Goal: Information Seeking & Learning: Learn about a topic

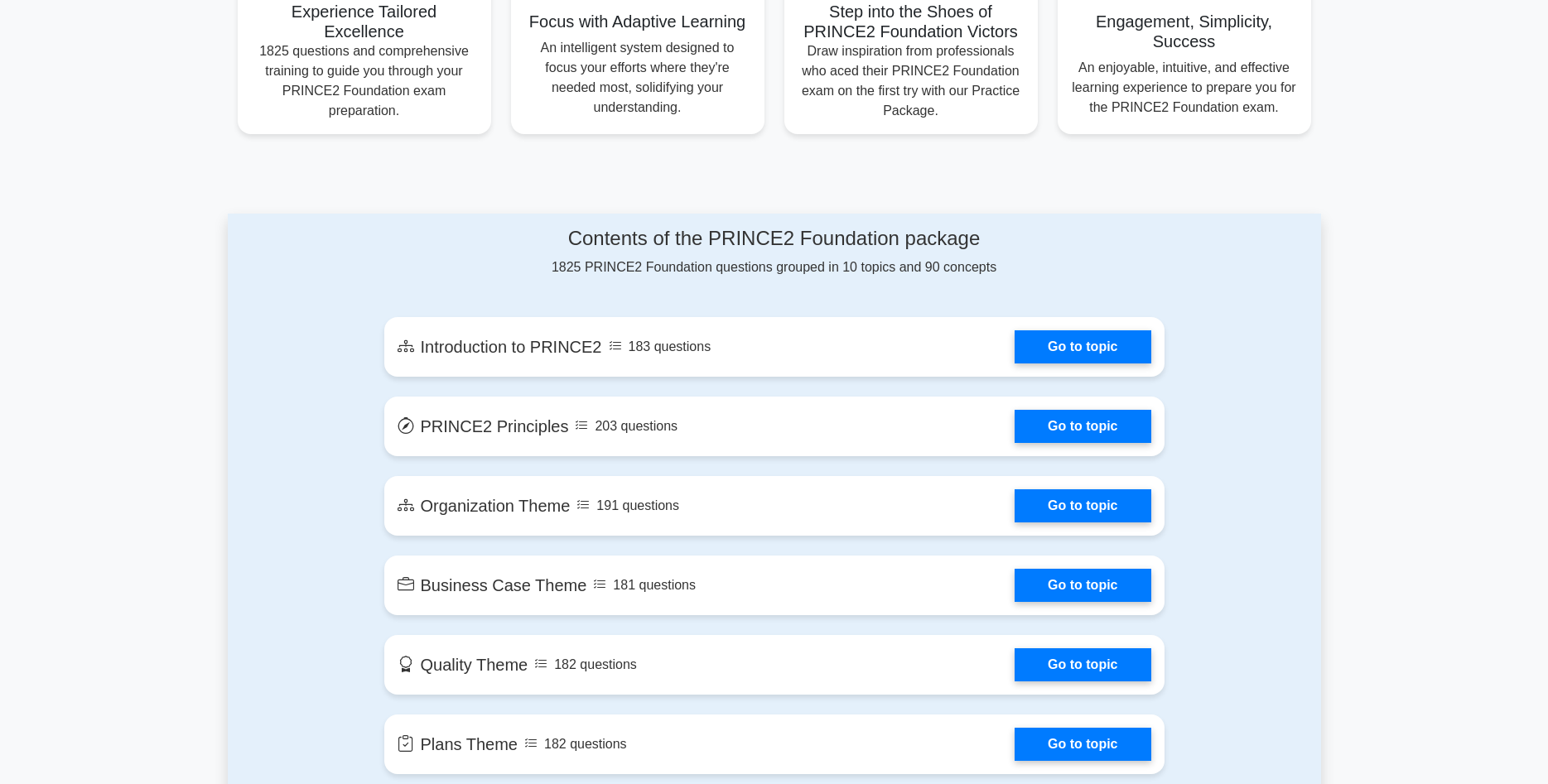
scroll to position [676, 0]
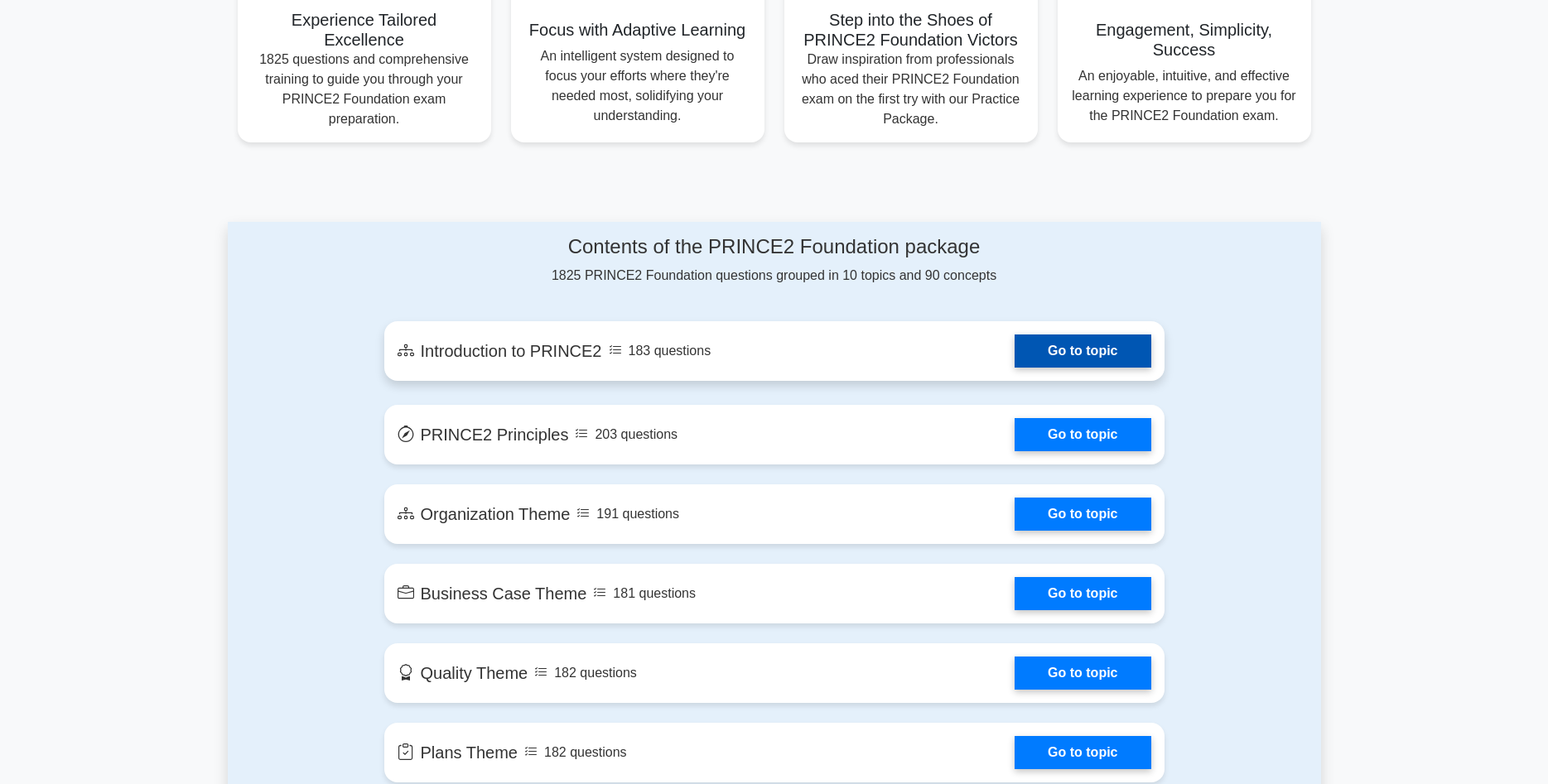
click at [1046, 342] on link "Go to topic" at bounding box center [1082, 351] width 135 height 33
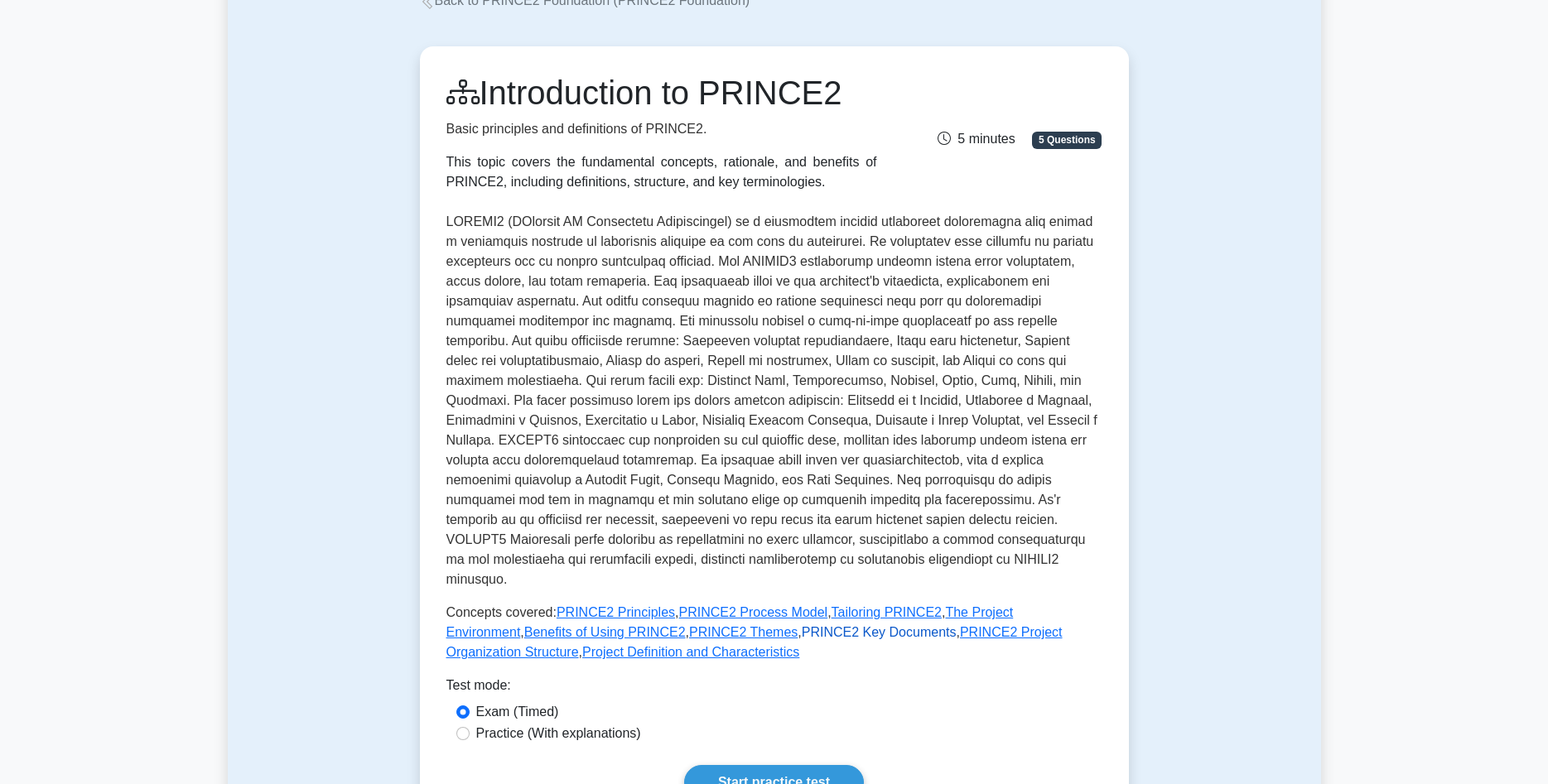
scroll to position [423, 0]
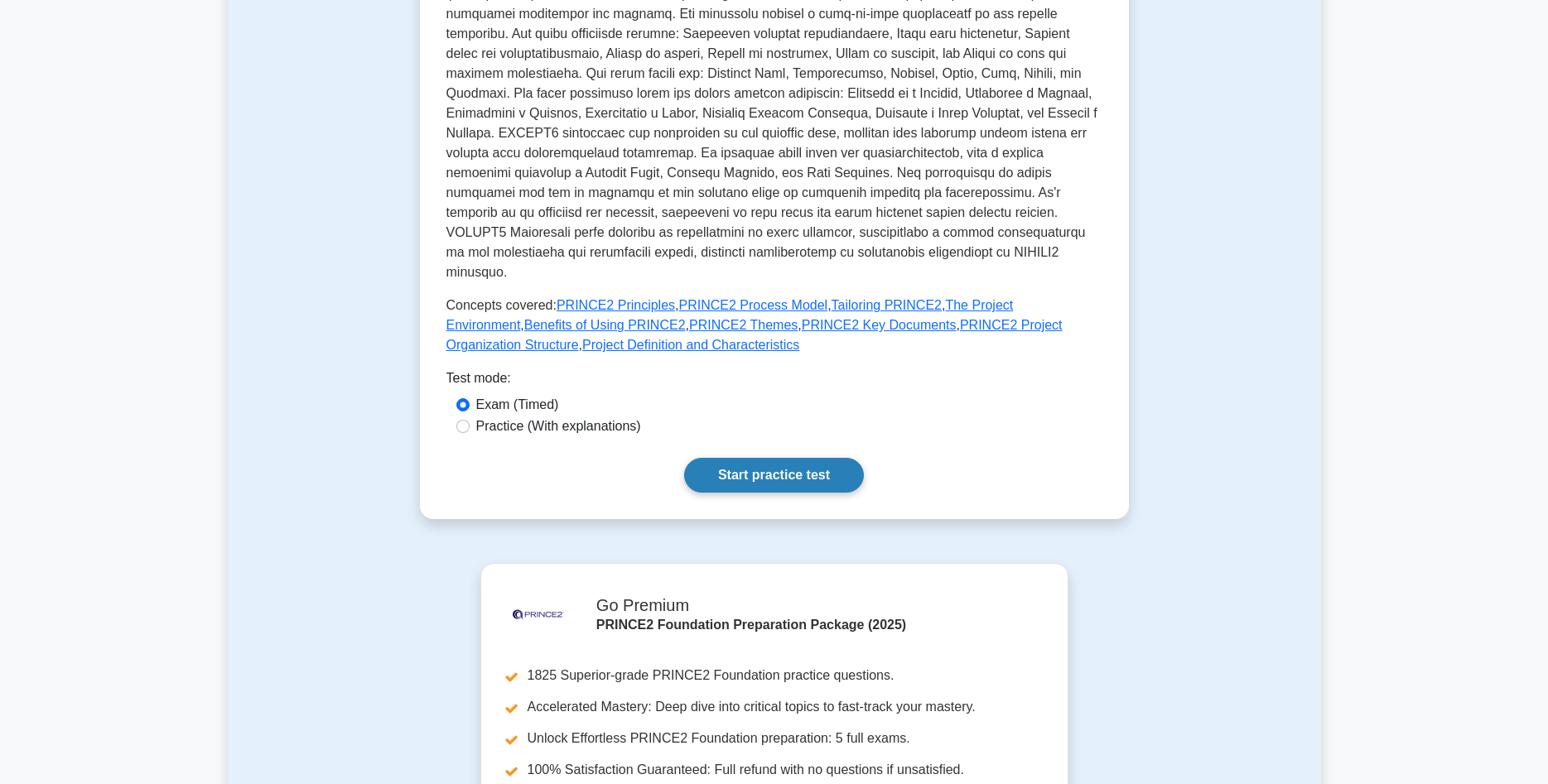
click at [800, 457] on link "Start practice test" at bounding box center [774, 475] width 179 height 35
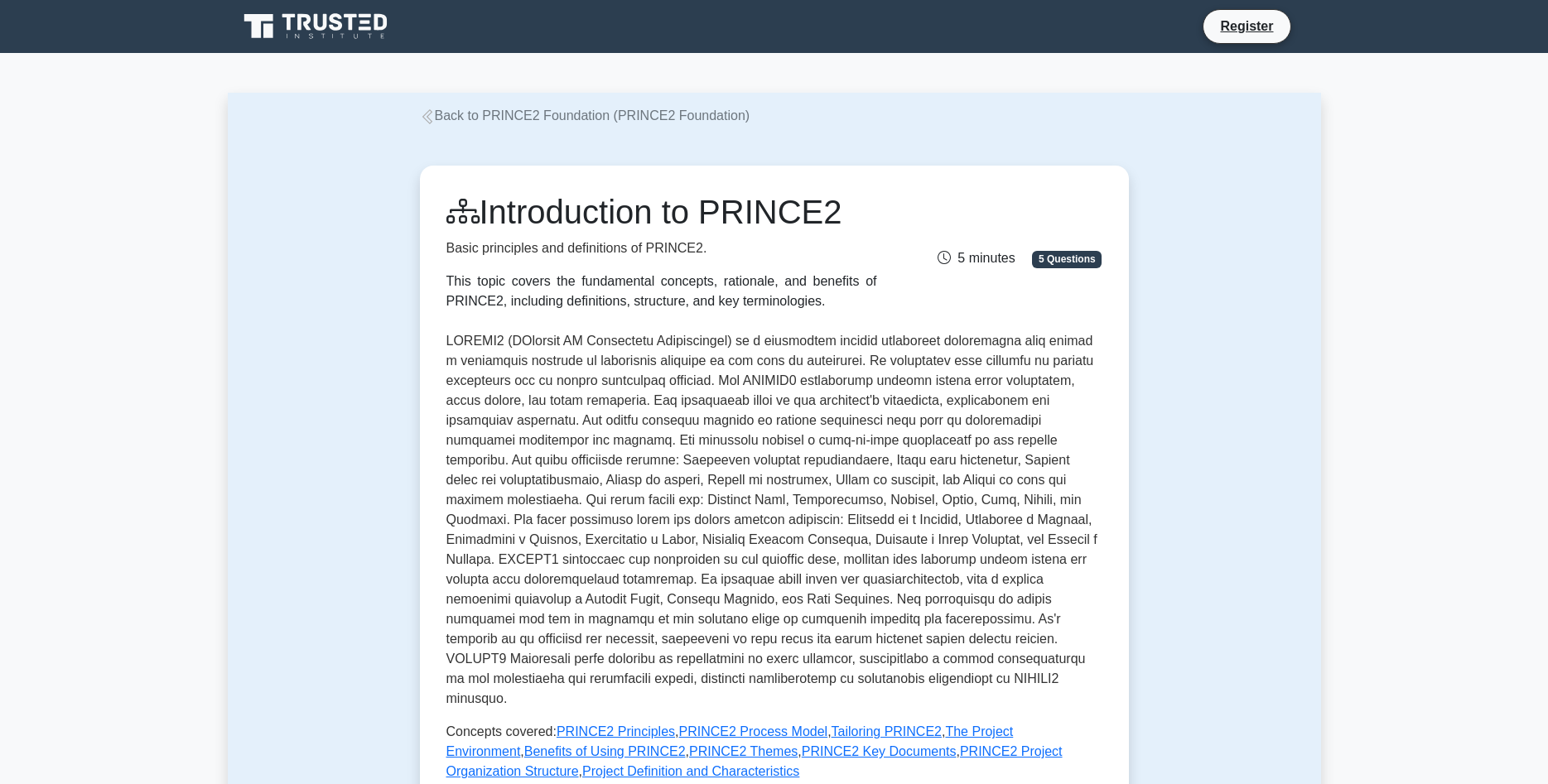
scroll to position [423, 0]
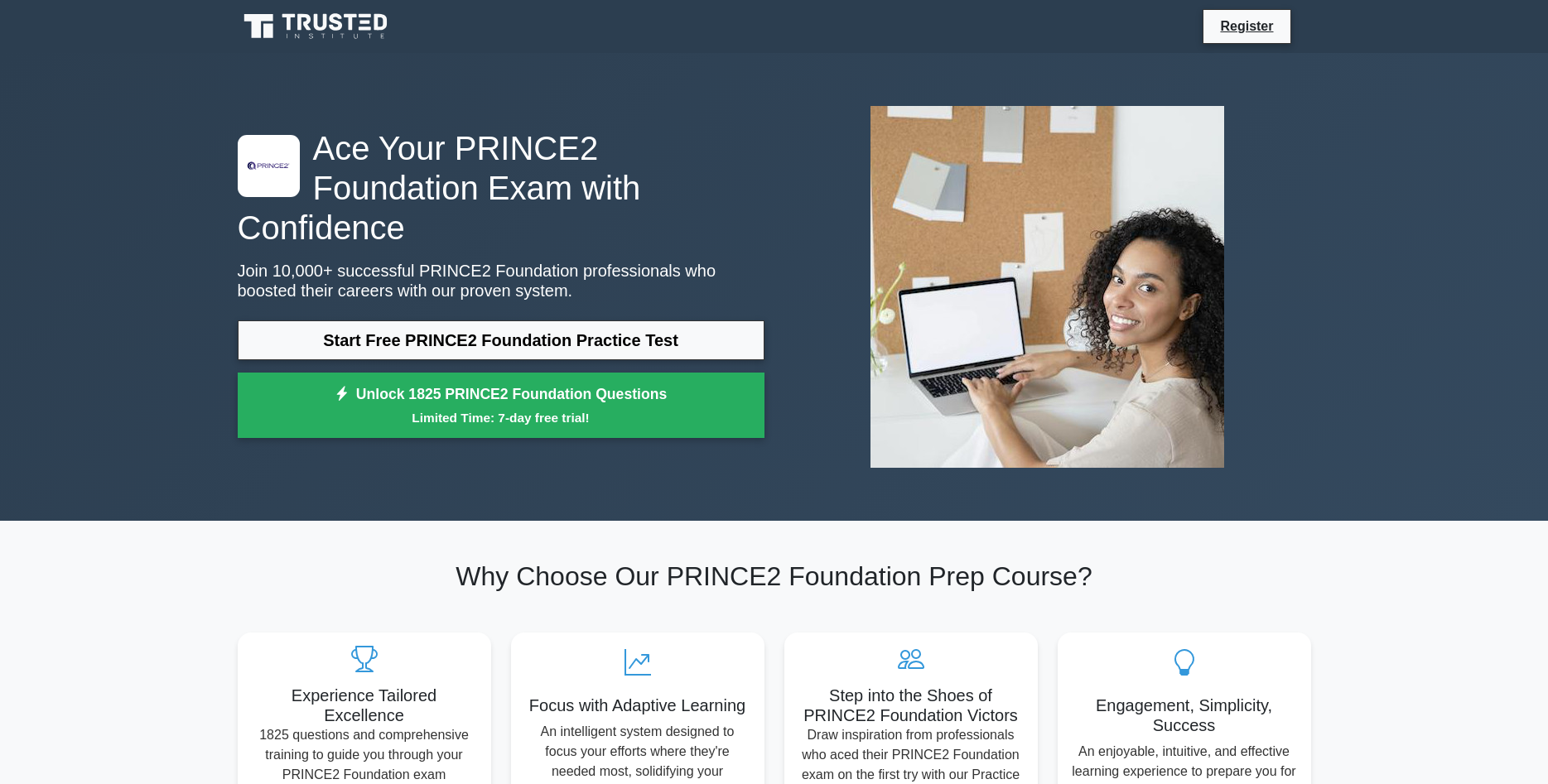
scroll to position [785, 0]
